Goal: Task Accomplishment & Management: Manage account settings

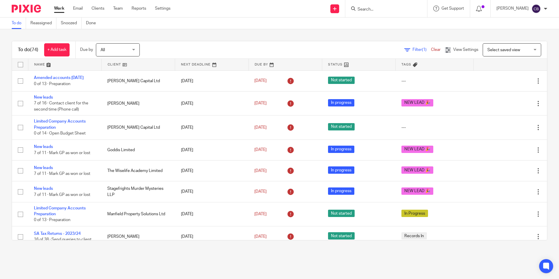
click at [196, 271] on main "To do Reassigned Snoozed Done To do (74) + Add task Due by All All Today Tomorr…" at bounding box center [279, 139] width 559 height 279
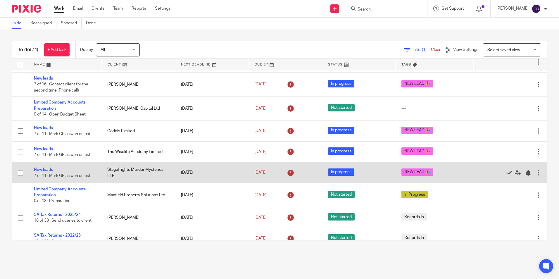
scroll to position [29, 0]
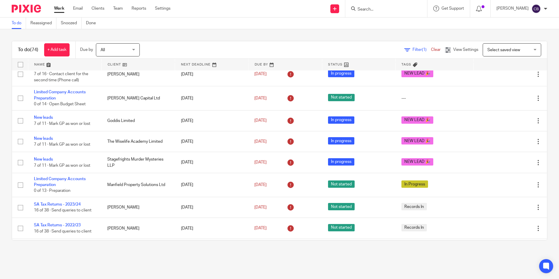
click at [384, 8] on input "Search" at bounding box center [383, 9] width 53 height 5
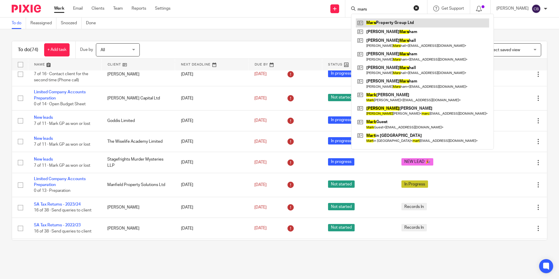
type input "mars"
click at [424, 25] on link at bounding box center [422, 22] width 133 height 9
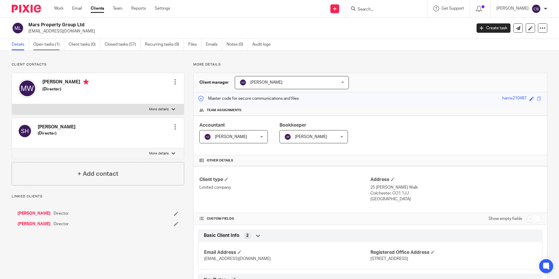
click at [50, 47] on link "Open tasks (1)" at bounding box center [48, 44] width 31 height 11
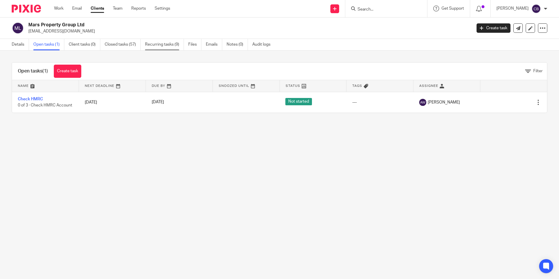
click at [165, 44] on link "Recurring tasks (9)" at bounding box center [164, 44] width 39 height 11
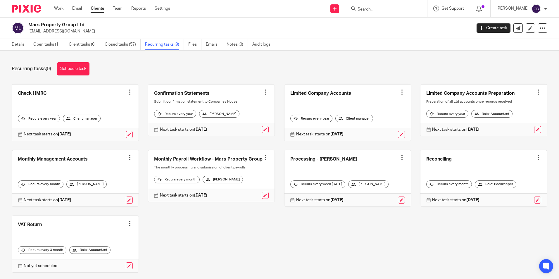
drag, startPoint x: 258, startPoint y: 65, endPoint x: 254, endPoint y: 71, distance: 7.1
click at [258, 64] on div "Recurring tasks (9) Schedule task" at bounding box center [280, 68] width 536 height 13
drag, startPoint x: 254, startPoint y: 71, endPoint x: 256, endPoint y: 67, distance: 4.6
click at [253, 70] on div "Recurring tasks (9) Schedule task" at bounding box center [280, 68] width 536 height 13
click at [372, 4] on div at bounding box center [386, 8] width 82 height 17
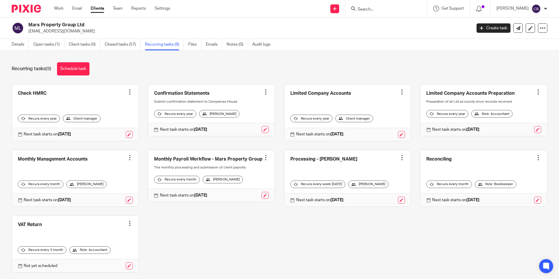
click at [369, 7] on input "Search" at bounding box center [383, 9] width 53 height 5
click at [381, 3] on div at bounding box center [386, 8] width 82 height 17
click at [379, 7] on input "Search" at bounding box center [383, 9] width 53 height 5
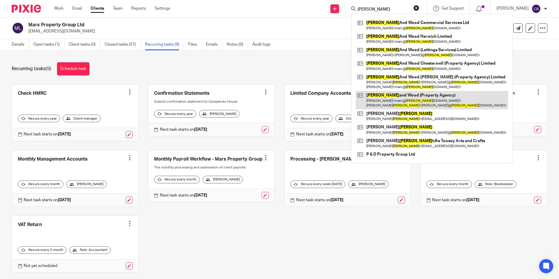
type input "harris"
click at [428, 92] on link at bounding box center [432, 100] width 152 height 18
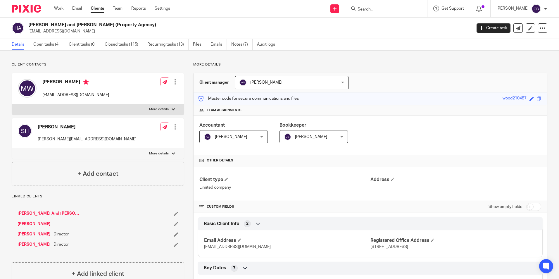
drag, startPoint x: 55, startPoint y: 56, endPoint x: 49, endPoint y: 55, distance: 6.8
click at [45, 46] on link "Open tasks (4)" at bounding box center [48, 44] width 31 height 11
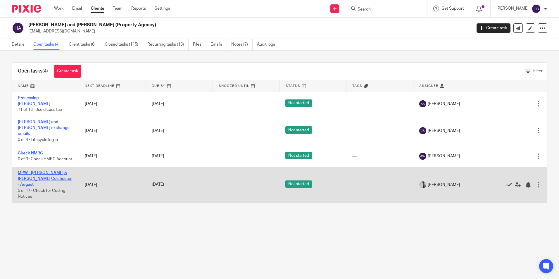
click at [50, 171] on link "MPW - Harris & Wood Colchester - August" at bounding box center [45, 179] width 54 height 16
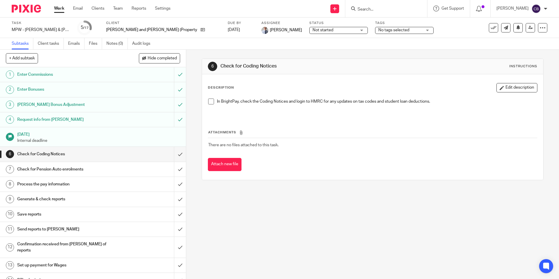
click at [96, 105] on h1 "[PERSON_NAME] Bonus Adjustment" at bounding box center [67, 104] width 101 height 9
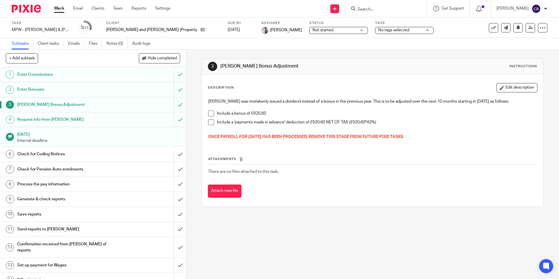
drag, startPoint x: 208, startPoint y: 99, endPoint x: 427, endPoint y: 134, distance: 221.8
click at [427, 134] on div "Elliot was mistakenly issued a dividend instead of a bonus in the previous year…" at bounding box center [372, 120] width 335 height 49
copy div "Elliot was mistakenly issued a dividend instead of a bonus in the previous year…"
drag, startPoint x: 304, startPoint y: 112, endPoint x: 298, endPoint y: 110, distance: 6.2
click at [304, 112] on p "Include a bonus of £920.60" at bounding box center [377, 114] width 320 height 6
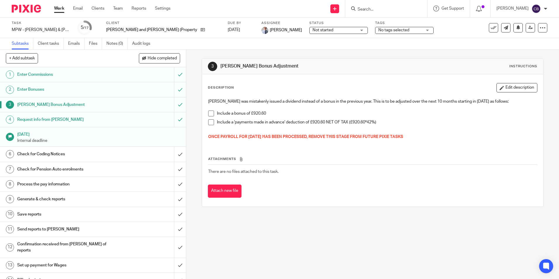
drag, startPoint x: 282, startPoint y: 138, endPoint x: 266, endPoint y: 143, distance: 16.5
click at [282, 138] on span "ONCE PAYROLL FOR OCTOBER 2025 HAS BEEN PROCESSED, REMOVE THIS STAGE FROM FUTURE…" at bounding box center [305, 137] width 195 height 4
click at [245, 241] on div "3 Elliot Watson Bonus Adjustment Instructions Description Edit description Elli…" at bounding box center [372, 164] width 373 height 229
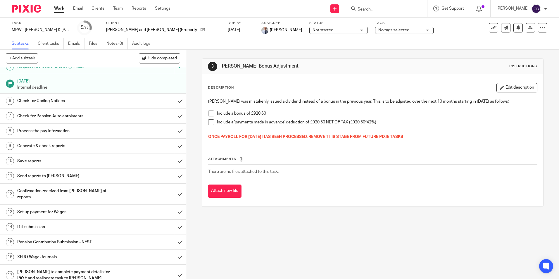
scroll to position [54, 0]
click at [68, 207] on h1 "Set up payment for Wages" at bounding box center [67, 211] width 101 height 9
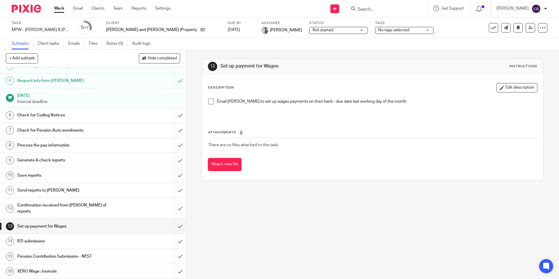
scroll to position [54, 0]
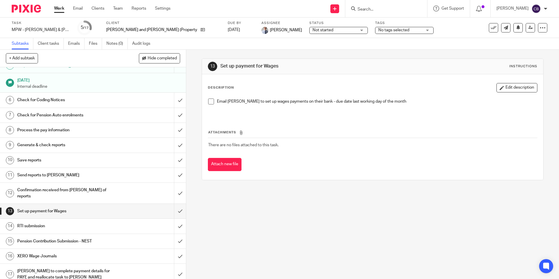
drag, startPoint x: 273, startPoint y: 215, endPoint x: 128, endPoint y: 221, distance: 144.3
click at [271, 215] on div "13 Set up payment for Wages Instructions Description Edit description Email Ali…" at bounding box center [372, 164] width 373 height 229
click at [40, 268] on h1 "[PERSON_NAME] to complete payment details for PAYE and reallocate task to [PERS…" at bounding box center [67, 274] width 101 height 15
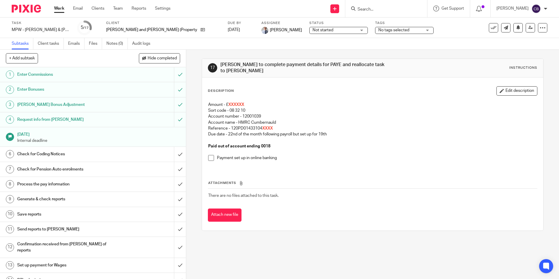
drag, startPoint x: 222, startPoint y: 100, endPoint x: 210, endPoint y: 101, distance: 11.8
click at [220, 102] on p "Amount - £ XXXXXX" at bounding box center [372, 105] width 329 height 6
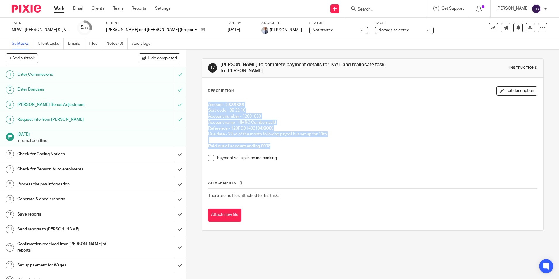
drag, startPoint x: 207, startPoint y: 101, endPoint x: 329, endPoint y: 142, distance: 128.5
click at [329, 142] on div "Amount - £ XXXXXX Sort code - 08 32 10 Account number - 12001039 Account name -…" at bounding box center [372, 133] width 335 height 69
copy div "Amount - £ XXXXXX Sort code - 08 32 10 Account number - 12001039 Account name -…"
click at [327, 103] on p "Amount - £ XXXXXX" at bounding box center [372, 105] width 329 height 6
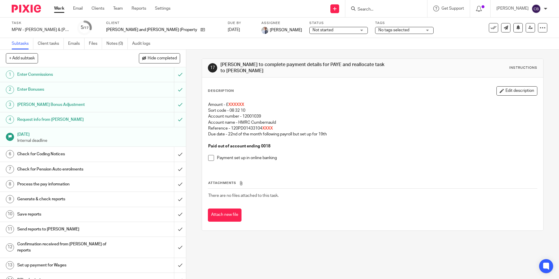
click at [394, 8] on input "Search" at bounding box center [383, 9] width 53 height 5
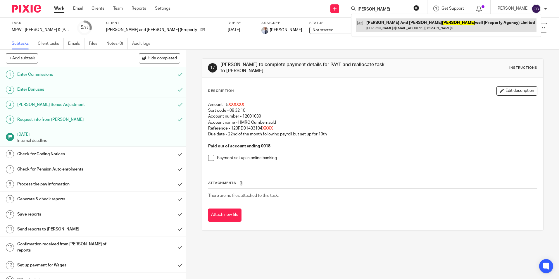
type input "chester"
click at [400, 24] on link at bounding box center [446, 24] width 181 height 13
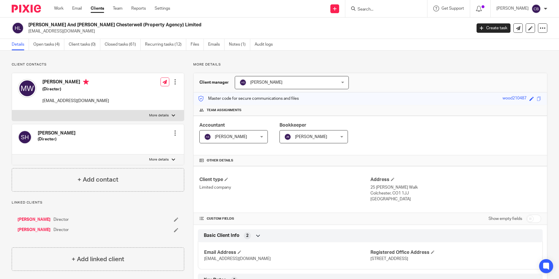
click at [297, 179] on h4 "Client type" at bounding box center [284, 180] width 171 height 6
drag, startPoint x: 60, startPoint y: 48, endPoint x: 94, endPoint y: 94, distance: 57.6
click at [60, 47] on link "Open tasks (4)" at bounding box center [48, 44] width 31 height 11
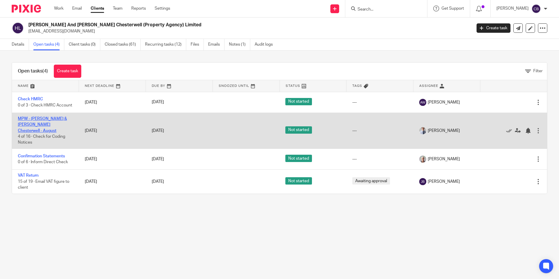
click at [50, 123] on link "MPW - [PERSON_NAME] & [PERSON_NAME] Chesterwell - August" at bounding box center [42, 125] width 49 height 16
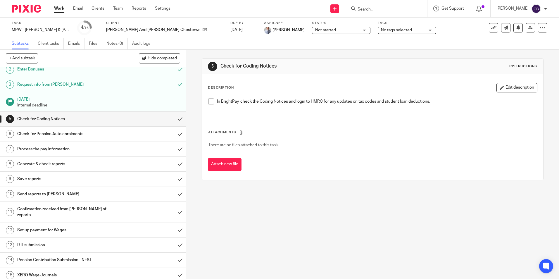
scroll to position [39, 0]
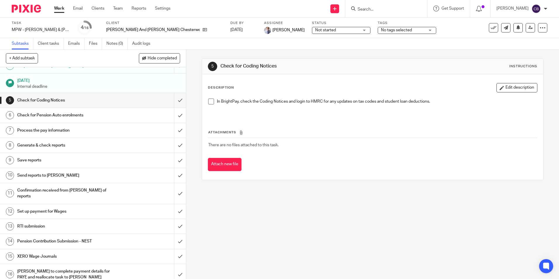
drag, startPoint x: 30, startPoint y: 268, endPoint x: 41, endPoint y: 263, distance: 12.2
click at [30, 268] on h1 "[PERSON_NAME] to complete payment details for PAYE and reallocate task to [PERS…" at bounding box center [67, 274] width 101 height 15
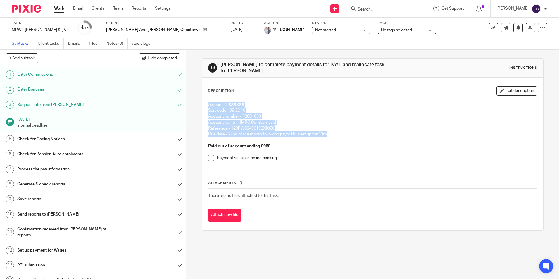
drag, startPoint x: 207, startPoint y: 101, endPoint x: 328, endPoint y: 129, distance: 124.3
click at [328, 129] on div "Amount - £ XXXXXX Sort code - 08 32 10 Account number - 12001039 Account name -…" at bounding box center [372, 133] width 335 height 69
copy div "Amount - £ XXXXXX Sort code - 08 32 10 Account number - 12001039 Account name -…"
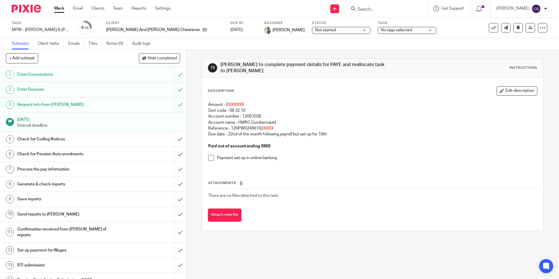
drag, startPoint x: 269, startPoint y: 140, endPoint x: 261, endPoint y: 147, distance: 10.0
click at [269, 143] on p "Paid out of account ending 0960" at bounding box center [372, 146] width 329 height 6
drag, startPoint x: 270, startPoint y: 143, endPoint x: 201, endPoint y: 145, distance: 68.5
click at [202, 145] on div "Description Edit description Amount - £ XXXXXX Sort code - 08 32 10 Account num…" at bounding box center [372, 153] width 341 height 153
copy strong "Paid out of account ending 0960"
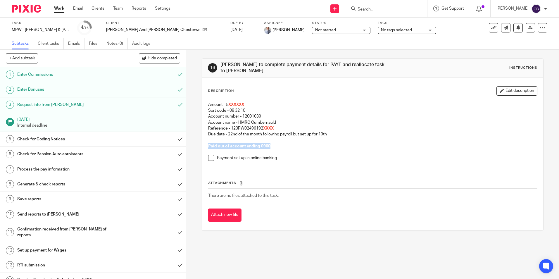
click at [392, 9] on input "Search" at bounding box center [383, 9] width 53 height 5
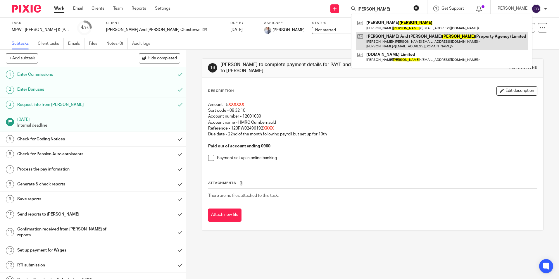
type input "witham"
click at [411, 37] on link at bounding box center [442, 41] width 172 height 18
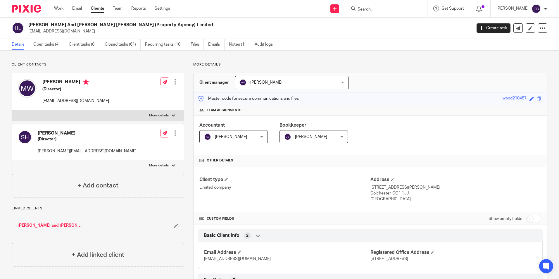
drag, startPoint x: 52, startPoint y: 43, endPoint x: 85, endPoint y: 88, distance: 55.9
click at [52, 43] on link "Open tasks (4)" at bounding box center [48, 44] width 31 height 11
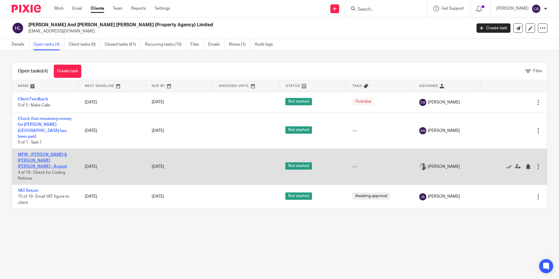
click at [37, 153] on link "MPW - [PERSON_NAME] & [PERSON_NAME] [PERSON_NAME] - August" at bounding box center [42, 161] width 49 height 16
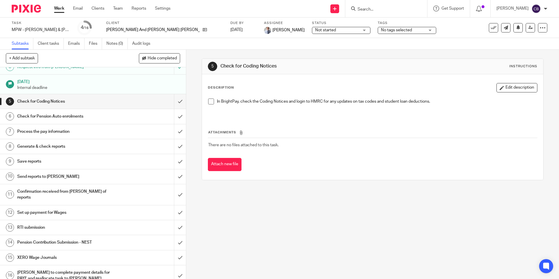
scroll to position [39, 0]
click at [30, 269] on h1 "James to complete payment details for PAYE and reallocate task to Alison" at bounding box center [67, 274] width 101 height 15
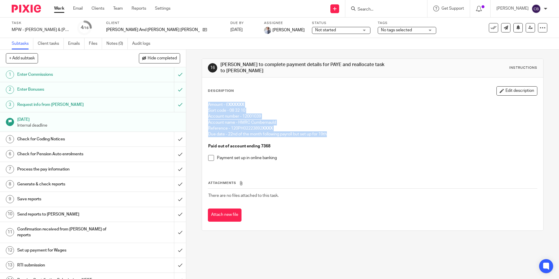
drag, startPoint x: 332, startPoint y: 130, endPoint x: 190, endPoint y: 100, distance: 144.9
click at [193, 102] on div "16 James to complete payment details for PAYE and reallocate task to Alison Ins…" at bounding box center [372, 164] width 373 height 229
copy div "Amount - £ XXXXXX Sort code - 08 32 10 Account number - 12001039 Account name -…"
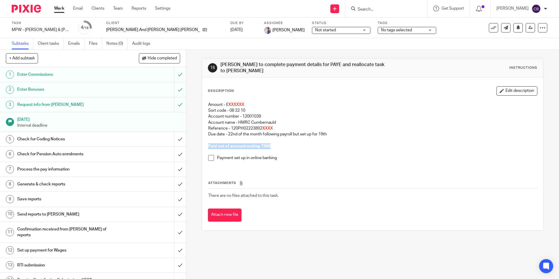
drag, startPoint x: 207, startPoint y: 142, endPoint x: 270, endPoint y: 142, distance: 62.9
click at [270, 143] on p "Paid out of account ending 7368" at bounding box center [372, 146] width 329 height 6
copy strong "Paid out of account ending 7368"
click at [410, 8] on input "Search" at bounding box center [383, 9] width 53 height 5
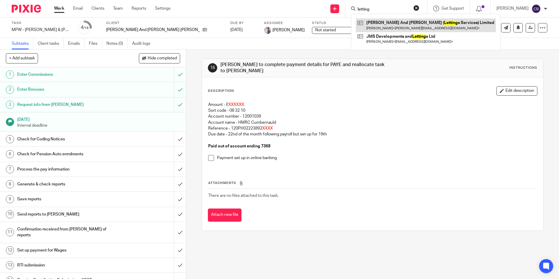
type input "letting"
click at [388, 27] on link at bounding box center [426, 24] width 140 height 13
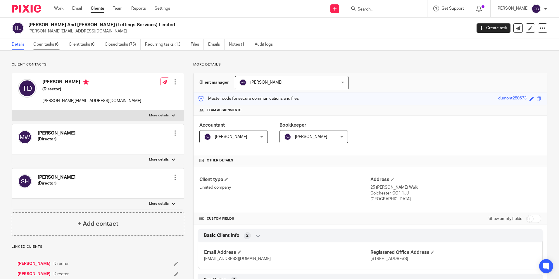
click at [50, 47] on link "Open tasks (6)" at bounding box center [48, 44] width 31 height 11
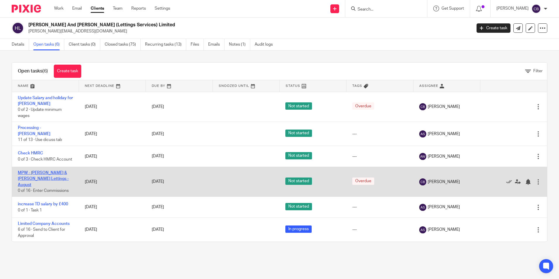
click at [44, 172] on td "MPW - Harris & Wood Lettings - August 0 of 16 · Enter Commissions" at bounding box center [45, 182] width 67 height 30
click at [44, 171] on link "MPW - Harris & Wood Lettings - August" at bounding box center [43, 179] width 51 height 16
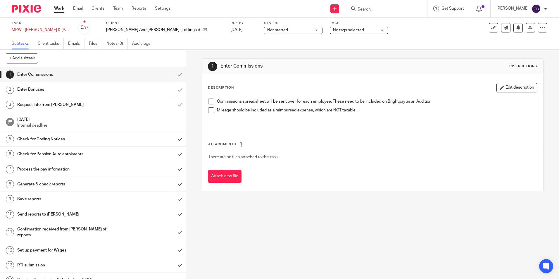
scroll to position [39, 0]
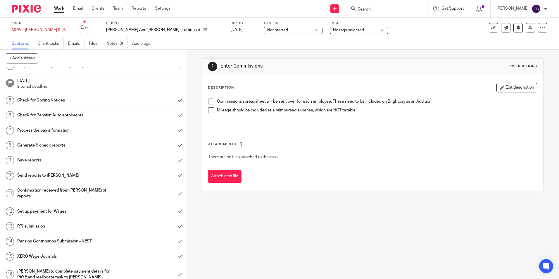
click at [37, 267] on h1 "[PERSON_NAME] to complete payment details for PAYE and reallocate task to [PERS…" at bounding box center [67, 274] width 101 height 15
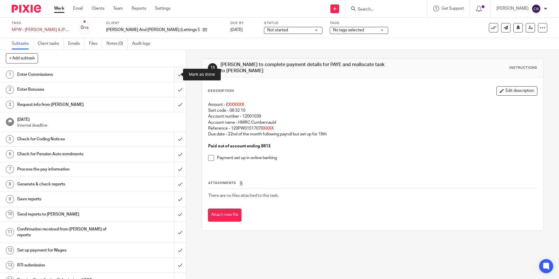
click at [172, 73] on input "submit" at bounding box center [93, 74] width 186 height 15
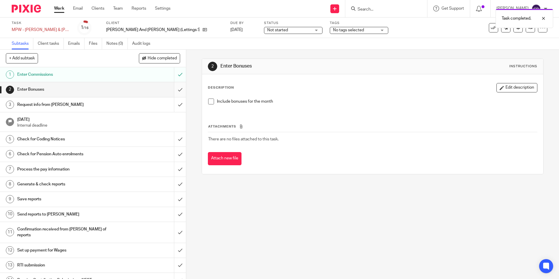
click at [173, 92] on input "submit" at bounding box center [93, 89] width 186 height 15
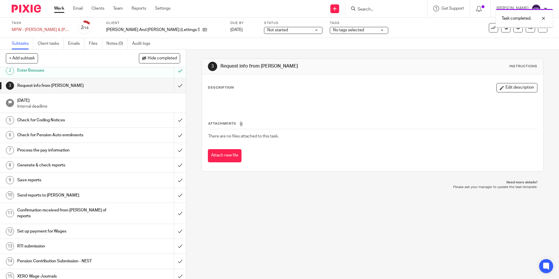
scroll to position [39, 0]
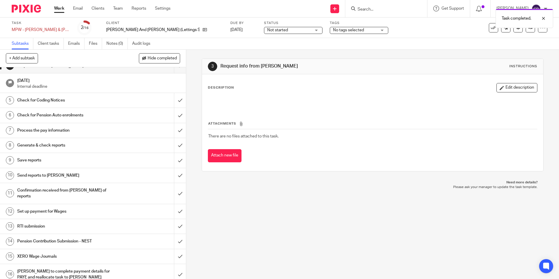
click at [53, 267] on h1 "[PERSON_NAME] to complete payment details for PAYE and reallocate task to [PERS…" at bounding box center [67, 274] width 101 height 15
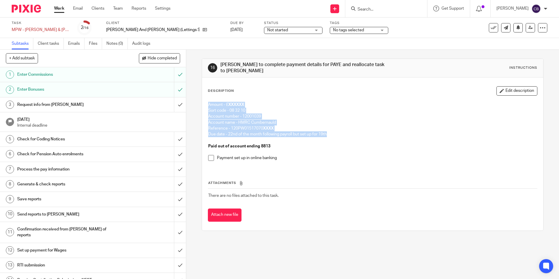
drag, startPoint x: 207, startPoint y: 100, endPoint x: 334, endPoint y: 132, distance: 130.9
click at [334, 132] on div "Amount - £ XXXXXX Sort code - 08 32 10 Account number - 12001039 Account name -…" at bounding box center [372, 133] width 335 height 69
drag, startPoint x: 237, startPoint y: 143, endPoint x: 211, endPoint y: 147, distance: 26.7
click at [237, 144] on strong "Paid out of account ending 8813" at bounding box center [239, 146] width 62 height 4
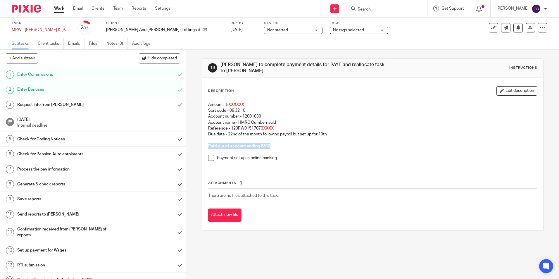
drag, startPoint x: 206, startPoint y: 143, endPoint x: 272, endPoint y: 140, distance: 65.9
click at [272, 140] on div "Amount - £ XXXXXX Sort code - 08 32 10 Account number - 12001039 Account name -…" at bounding box center [372, 133] width 335 height 69
copy strong "Paid out of account ending 8813"
click at [356, 157] on p "Payment set up in online banking" at bounding box center [377, 158] width 320 height 6
click at [378, 10] on input "Search" at bounding box center [383, 9] width 53 height 5
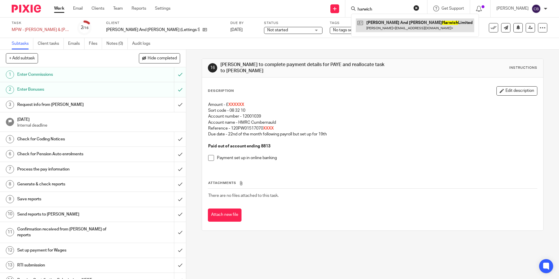
type input "harwich"
click at [390, 23] on link at bounding box center [415, 24] width 118 height 13
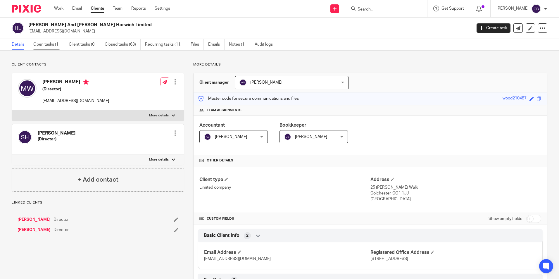
click at [50, 46] on link "Open tasks (1)" at bounding box center [48, 44] width 31 height 11
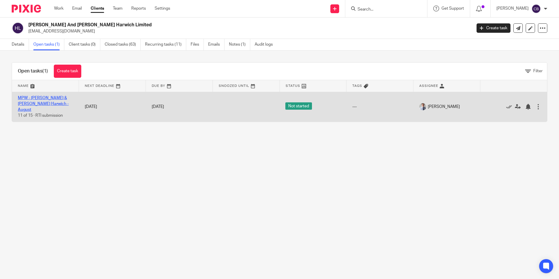
click at [42, 96] on link "MPW - Harris & Wood Harwich - August" at bounding box center [43, 104] width 51 height 16
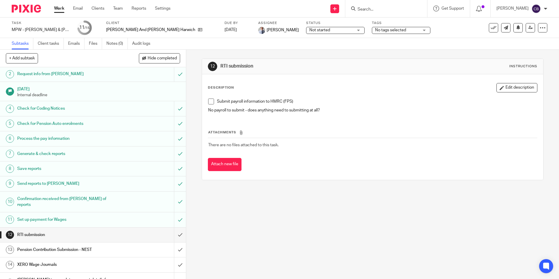
scroll to position [24, 0]
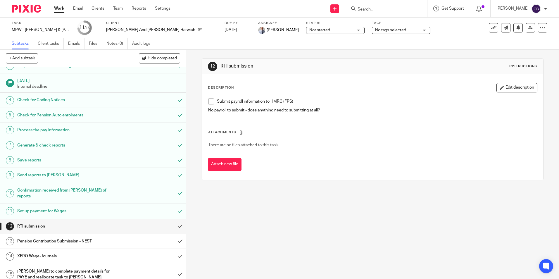
click at [33, 268] on h1 "[PERSON_NAME] to complete payment details for PAYE and reallocate task to [PERS…" at bounding box center [67, 274] width 101 height 15
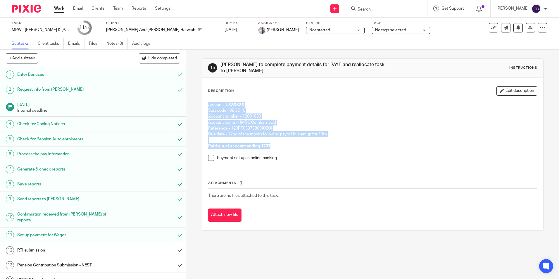
drag, startPoint x: 206, startPoint y: 99, endPoint x: 330, endPoint y: 143, distance: 131.5
click at [330, 143] on div "Amount - £ XXXXXX Sort code - 08 32 10 Account number - 12001039 Account name -…" at bounding box center [372, 133] width 335 height 69
copy div "Amount - £ XXXXXX Sort code - 08 32 10 Account number - 12001039 Account name -…"
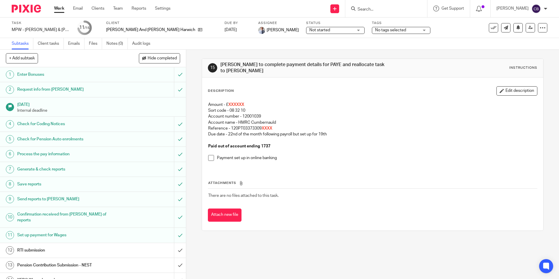
drag, startPoint x: 293, startPoint y: 170, endPoint x: 289, endPoint y: 168, distance: 4.3
click at [293, 170] on div "Attachments There are no files attached to this task. Attach new file" at bounding box center [372, 194] width 329 height 53
drag, startPoint x: 380, startPoint y: 238, endPoint x: 356, endPoint y: 244, distance: 24.8
click at [380, 238] on div "15 James to complete payment details for PAYE and reallocate task to Alison Ins…" at bounding box center [372, 164] width 373 height 229
click at [356, 244] on div "15 James to complete payment details for PAYE and reallocate task to Alison Ins…" at bounding box center [372, 164] width 373 height 229
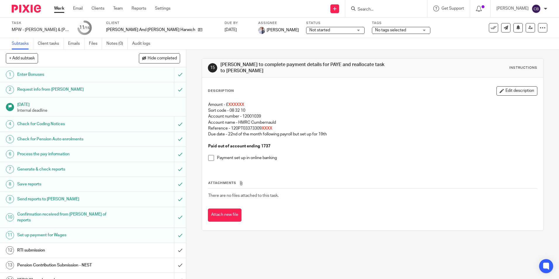
click at [395, 168] on div "Attachments There are no files attached to this task. Attach new file" at bounding box center [372, 194] width 329 height 53
drag, startPoint x: 201, startPoint y: 50, endPoint x: 199, endPoint y: 44, distance: 7.1
click at [201, 48] on main "Task MPW - Harris & Wood Harwich - August Save MPW - Harris & Wood Harwich - Au…" at bounding box center [279, 139] width 559 height 279
click at [162, 5] on div "Work Email Clients Team Reports Settings Work Email Clients Team Reports Settin…" at bounding box center [113, 8] width 131 height 17
click at [163, 6] on link "Settings" at bounding box center [162, 9] width 15 height 6
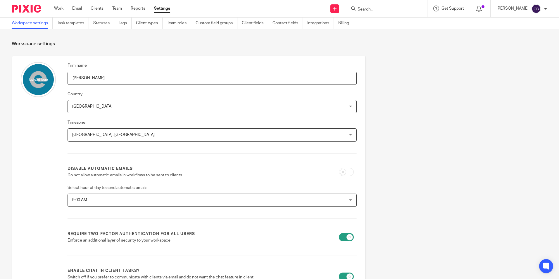
drag, startPoint x: 161, startPoint y: 39, endPoint x: 84, endPoint y: 35, distance: 77.0
click at [158, 39] on section "Workspace settings Firm name [PERSON_NAME] Country [GEOGRAPHIC_DATA] [GEOGRAPHI…" at bounding box center [279, 221] width 559 height 385
click at [68, 25] on link "Task templates" at bounding box center [73, 23] width 32 height 11
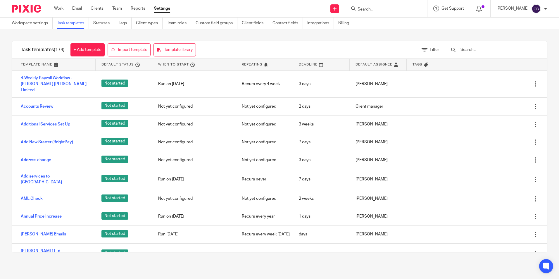
click at [490, 52] on input "text" at bounding box center [494, 49] width 68 height 6
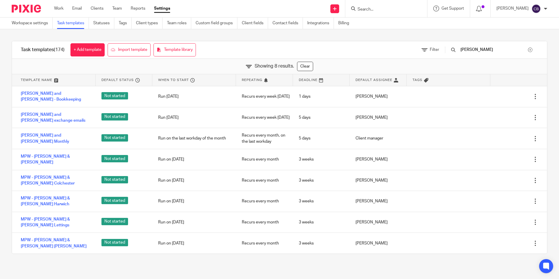
type input "[PERSON_NAME]"
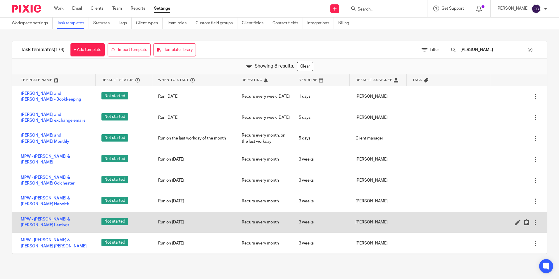
click at [61, 216] on link "MPW - [PERSON_NAME] & [PERSON_NAME] Lettings" at bounding box center [55, 222] width 69 height 12
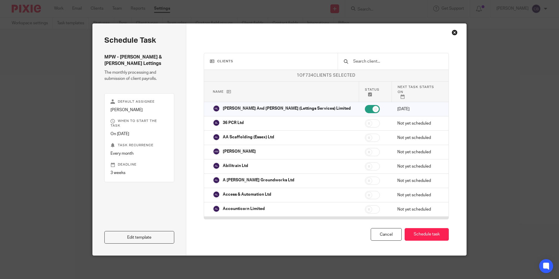
drag, startPoint x: 138, startPoint y: 235, endPoint x: 205, endPoint y: 213, distance: 71.0
click at [138, 235] on link "Edit template" at bounding box center [139, 237] width 70 height 13
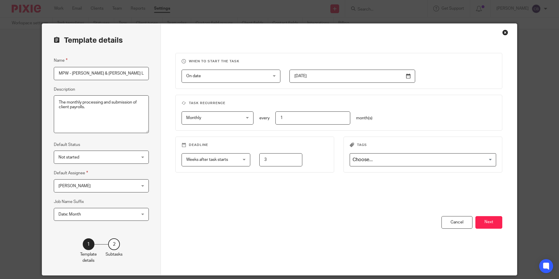
click at [412, 76] on input "[DATE]" at bounding box center [353, 76] width 126 height 13
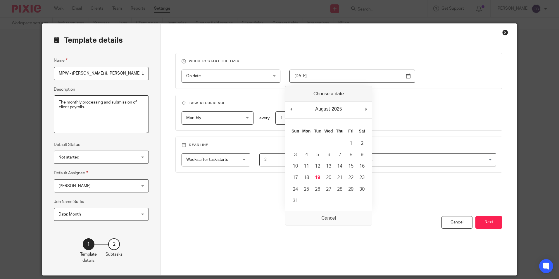
click at [405, 75] on input "[DATE]" at bounding box center [353, 76] width 126 height 13
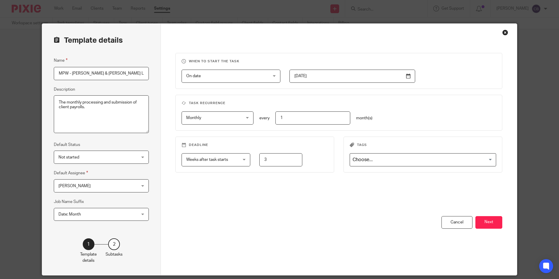
drag, startPoint x: 198, startPoint y: 217, endPoint x: 202, endPoint y: 217, distance: 3.8
click at [198, 217] on div "You have unsaved changes Cancel Next" at bounding box center [338, 245] width 327 height 59
